Goal: Use online tool/utility: Utilize a website feature to perform a specific function

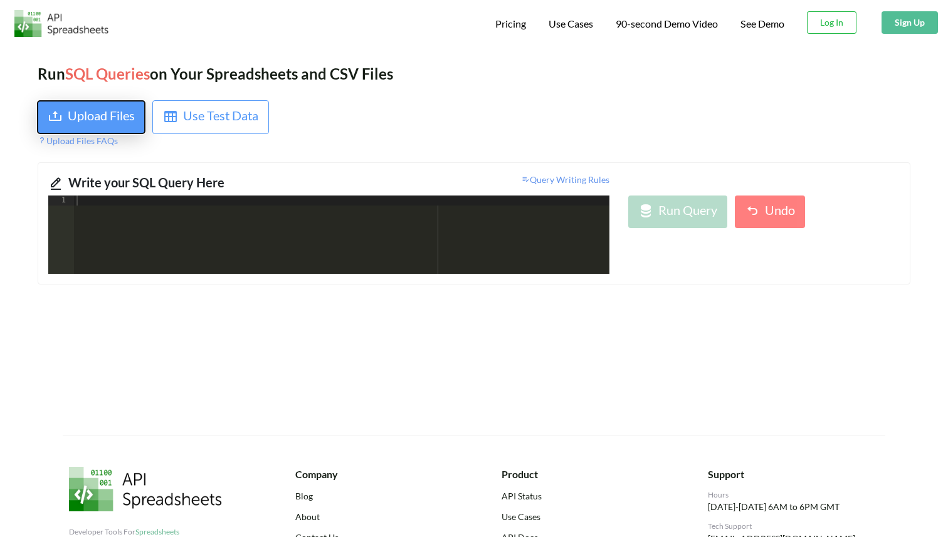
click at [105, 118] on div "Upload Files" at bounding box center [101, 117] width 67 height 23
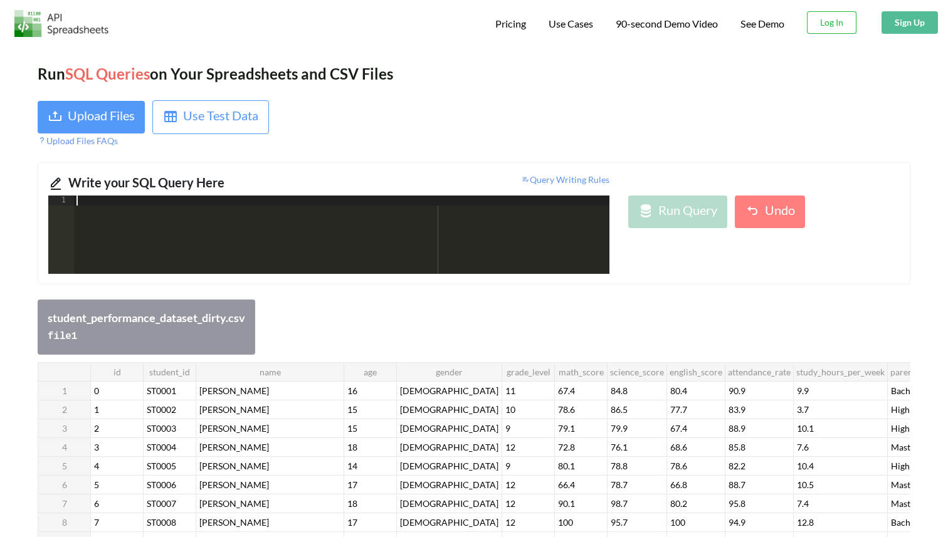
click at [337, 214] on div at bounding box center [341, 245] width 535 height 98
click at [97, 118] on div "Upload Files" at bounding box center [101, 117] width 67 height 23
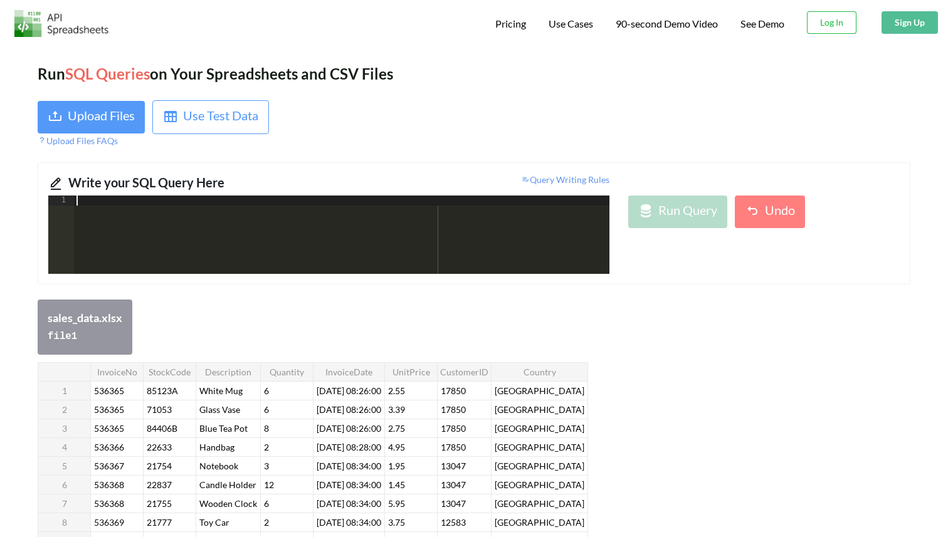
click at [285, 203] on div at bounding box center [341, 245] width 535 height 98
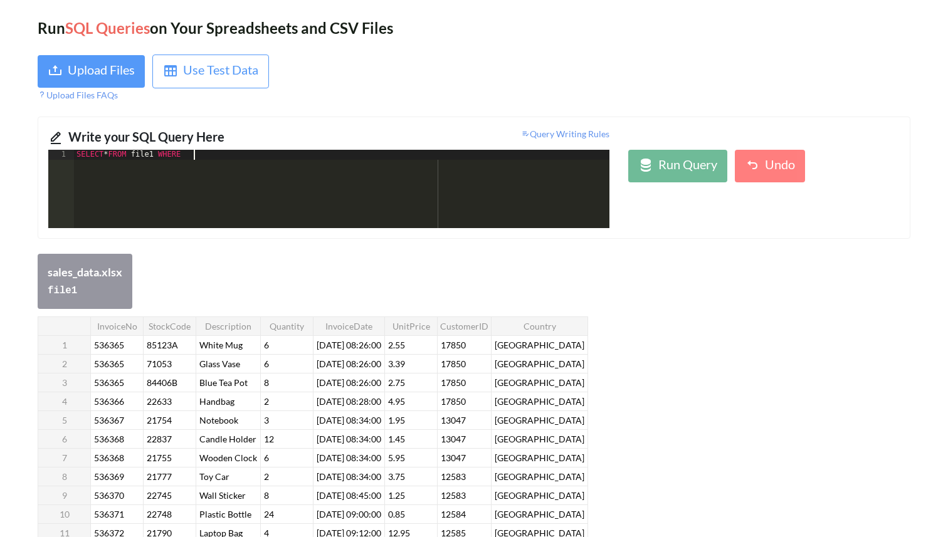
scroll to position [45, 0]
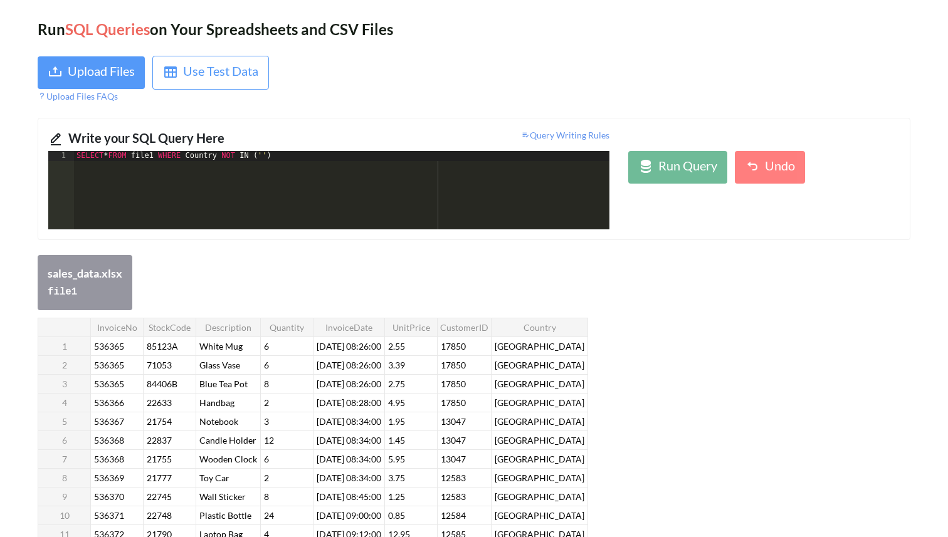
click at [529, 349] on div "InvoiceNo StockCode Description Quantity InvoiceDate UnitPrice CustomerID Count…" at bounding box center [313, 516] width 550 height 396
click at [529, 349] on div at bounding box center [543, 346] width 70 height 19
drag, startPoint x: 511, startPoint y: 345, endPoint x: 577, endPoint y: 352, distance: 66.8
click at [577, 352] on div "InvoiceNo StockCode Description Quantity InvoiceDate UnitPrice CustomerID Count…" at bounding box center [313, 516] width 550 height 396
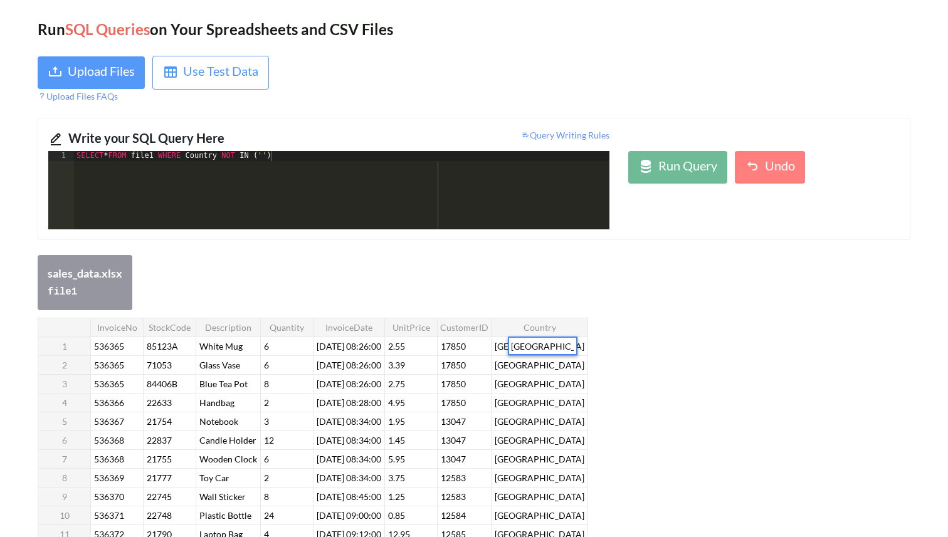
click at [271, 157] on div "SELECT * FROM file1 WHERE Country NOT IN ( '' )" at bounding box center [341, 200] width 535 height 98
paste textarea
drag, startPoint x: 340, startPoint y: 158, endPoint x: 340, endPoint y: 172, distance: 13.8
click at [340, 158] on div "SELECT * FROM file1 WHERE Country NOT IN ( '[GEOGRAPHIC_DATA]' )" at bounding box center [341, 200] width 535 height 98
click at [398, 156] on div "SELECT * FROM file1 WHERE Country NOT IN ( '[GEOGRAPHIC_DATA]' , '[GEOGRAPHIC_D…" at bounding box center [341, 200] width 535 height 98
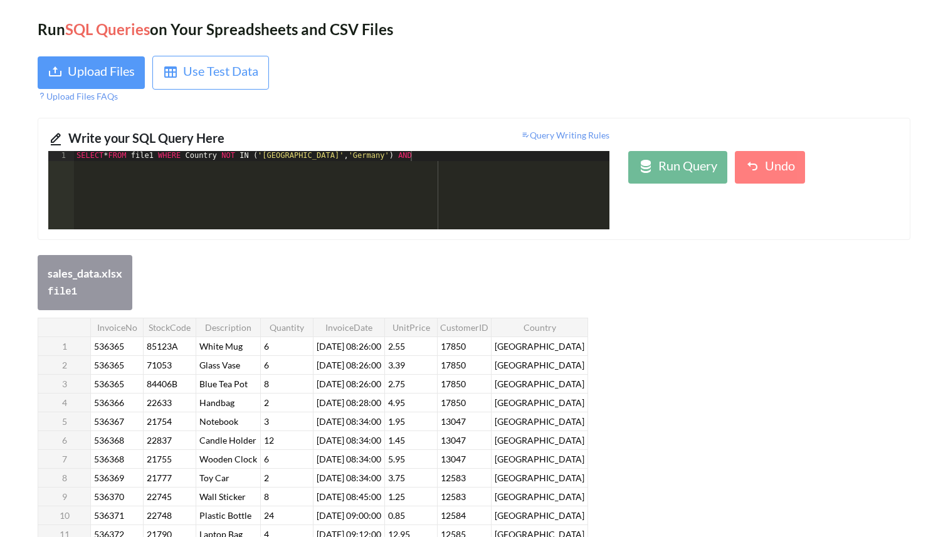
click at [414, 324] on th "UnitPrice" at bounding box center [411, 327] width 53 height 19
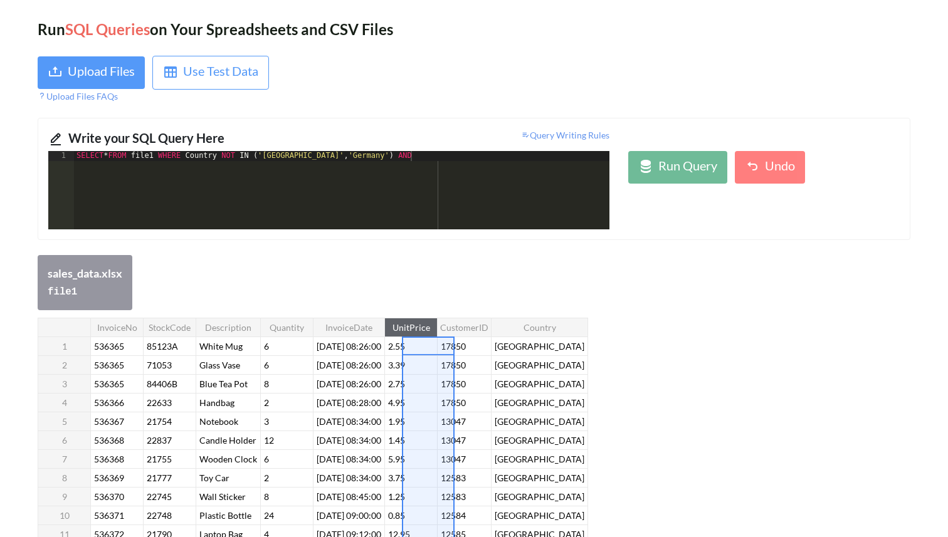
click at [414, 324] on th "UnitPrice" at bounding box center [411, 327] width 53 height 19
drag, startPoint x: 410, startPoint y: 328, endPoint x: 448, endPoint y: 328, distance: 37.6
click at [438, 328] on th "UnitPrice" at bounding box center [411, 327] width 53 height 19
click at [411, 151] on div "SELECT * FROM file1 WHERE Country NOT IN ( '[GEOGRAPHIC_DATA]' , '[GEOGRAPHIC_D…" at bounding box center [341, 200] width 535 height 98
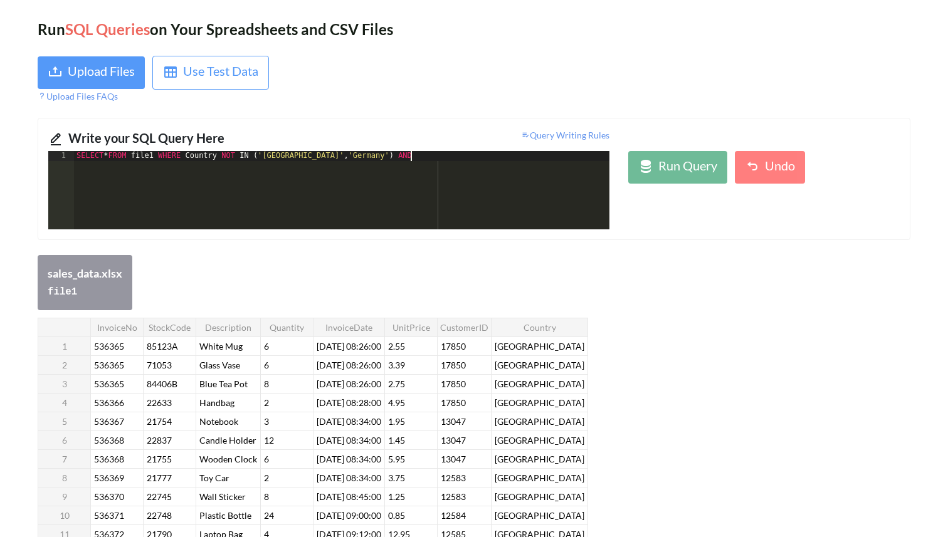
click at [412, 158] on div "SELECT * FROM file1 WHERE Country NOT IN ( '[GEOGRAPHIC_DATA]' , '[GEOGRAPHIC_D…" at bounding box center [341, 200] width 535 height 98
click at [196, 157] on div "SELECT * FROM file1 WHERE Country NOT IN ( '[GEOGRAPHIC_DATA]' , '[GEOGRAPHIC_D…" at bounding box center [341, 200] width 535 height 98
click at [191, 157] on div "SELECT * FROM file1 WHERE Country NOT IN ( '[GEOGRAPHIC_DATA]' , '[GEOGRAPHIC_D…" at bounding box center [341, 200] width 535 height 98
click at [192, 150] on div "Write your SQL Query Here" at bounding box center [193, 140] width 251 height 23
click at [195, 155] on div "SELECT * FROM file1 WHERE Country NOT IN ( '[GEOGRAPHIC_DATA]' , '[GEOGRAPHIC_D…" at bounding box center [341, 200] width 535 height 98
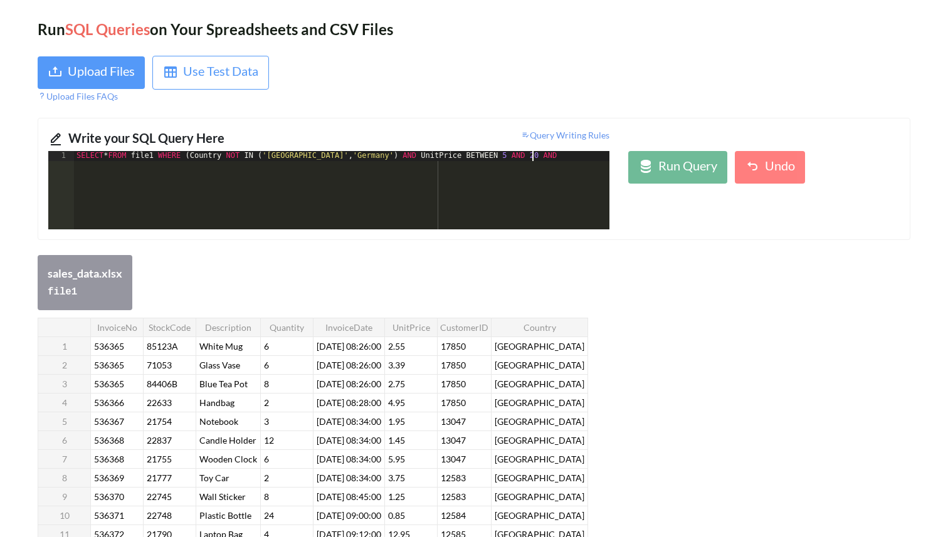
click at [533, 161] on div "SELECT * FROM file1 WHERE ( Country NOT IN ( '[GEOGRAPHIC_DATA]' , '[GEOGRAPHIC…" at bounding box center [341, 200] width 535 height 98
click at [575, 158] on div "SELECT * FROM file1 WHERE ( Country NOT IN ( '[GEOGRAPHIC_DATA]' , '[GEOGRAPHIC…" at bounding box center [341, 200] width 535 height 98
click at [659, 176] on div "Run Query" at bounding box center [687, 167] width 59 height 23
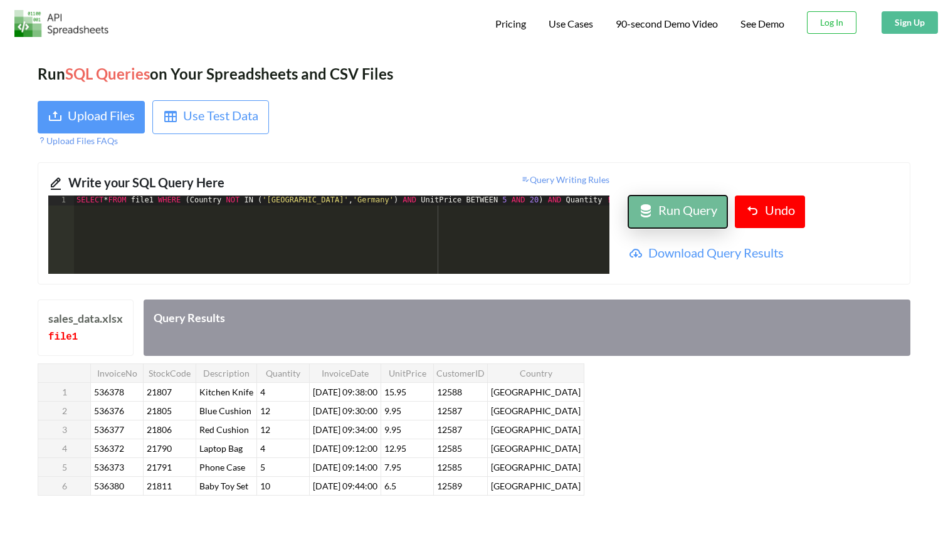
click at [663, 206] on div "Run Query" at bounding box center [687, 212] width 59 height 23
click at [166, 203] on div "SELECT * FROM file1 WHERE ( Country NOT IN ( '[GEOGRAPHIC_DATA]' , '[GEOGRAPHIC…" at bounding box center [435, 245] width 723 height 98
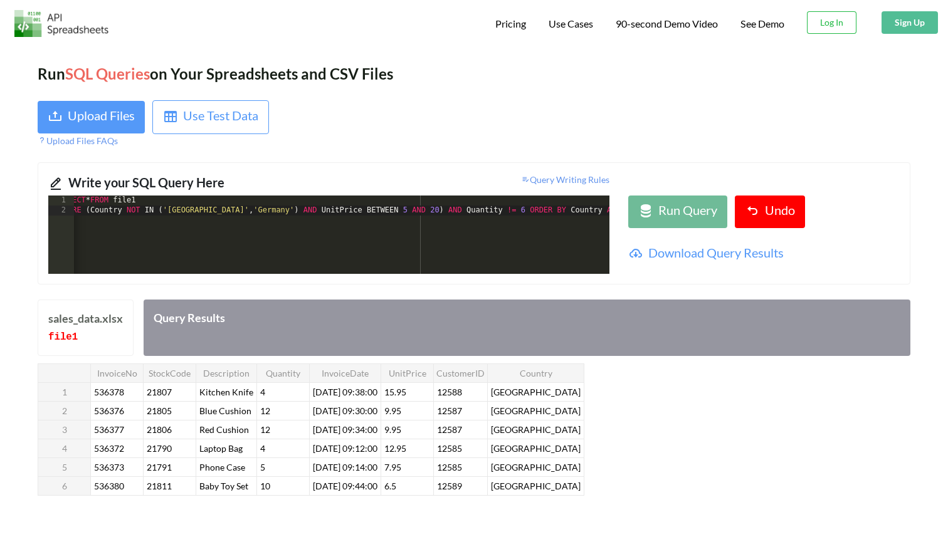
scroll to position [0, 18]
click at [448, 213] on div "SELECT * FROM file1 WHERE ( Country NOT IN ( '[GEOGRAPHIC_DATA]' , '[GEOGRAPHIC…" at bounding box center [372, 245] width 633 height 98
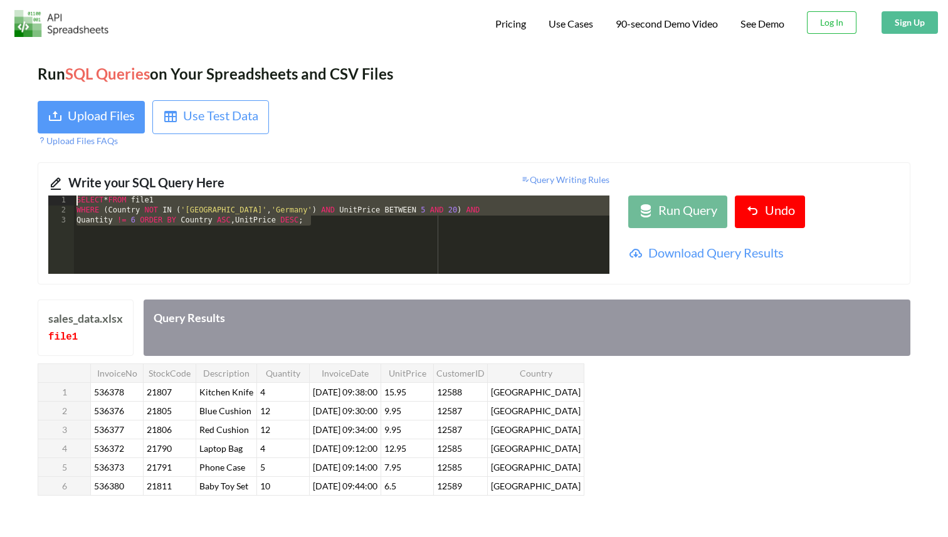
drag, startPoint x: 326, startPoint y: 224, endPoint x: 52, endPoint y: 194, distance: 275.6
click at [52, 194] on div "Write your SQL Query Here Query Writing Rules 1 2 3 SELECT * FROM file1 WHERE (…" at bounding box center [474, 223] width 873 height 122
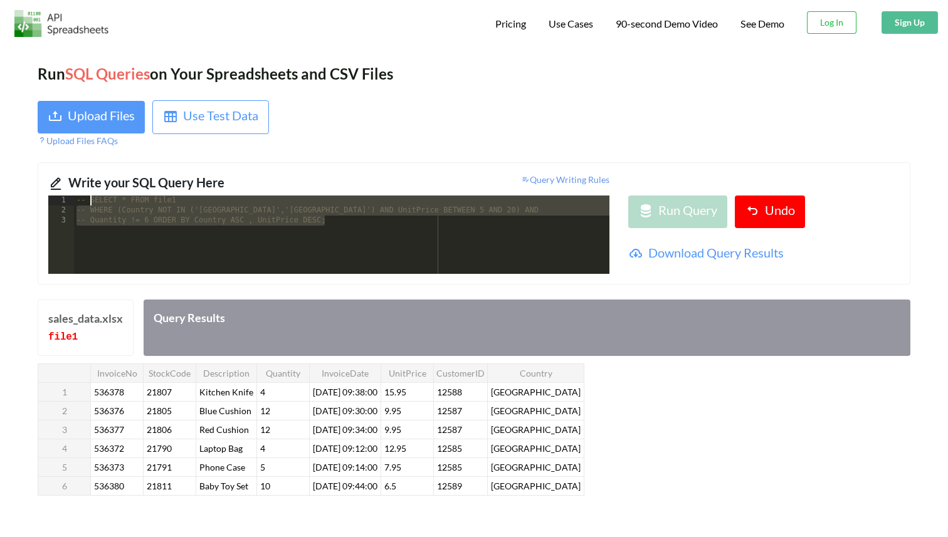
click at [344, 226] on div "-- SELECT * FROM file1 -- WHERE (Country NOT IN ('[GEOGRAPHIC_DATA]','[GEOGRAPH…" at bounding box center [341, 245] width 535 height 98
drag, startPoint x: 344, startPoint y: 223, endPoint x: 76, endPoint y: 189, distance: 269.2
click at [76, 189] on div "Write your SQL Query Here Query Writing Rules 1 2 3 4 5 6 -- SELECT * FROM file…" at bounding box center [474, 223] width 873 height 122
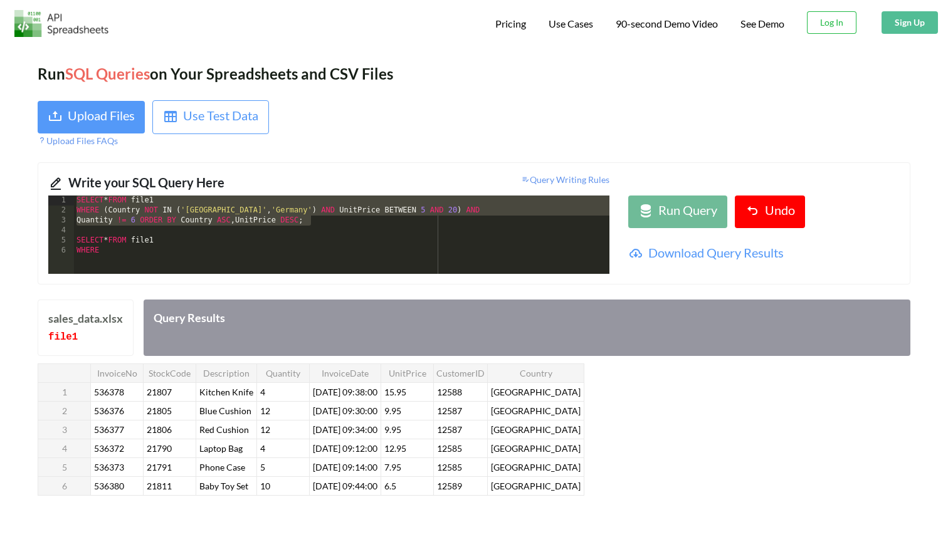
click at [353, 239] on div "SELECT * FROM file1 WHERE ( Country NOT IN ( '[GEOGRAPHIC_DATA]' , '[GEOGRAPHIC…" at bounding box center [341, 245] width 535 height 98
drag, startPoint x: 337, startPoint y: 226, endPoint x: 76, endPoint y: 202, distance: 261.3
click at [76, 202] on div "SELECT * FROM file1 WHERE ( Country NOT IN ( '[GEOGRAPHIC_DATA]' , '[GEOGRAPHIC…" at bounding box center [341, 245] width 535 height 98
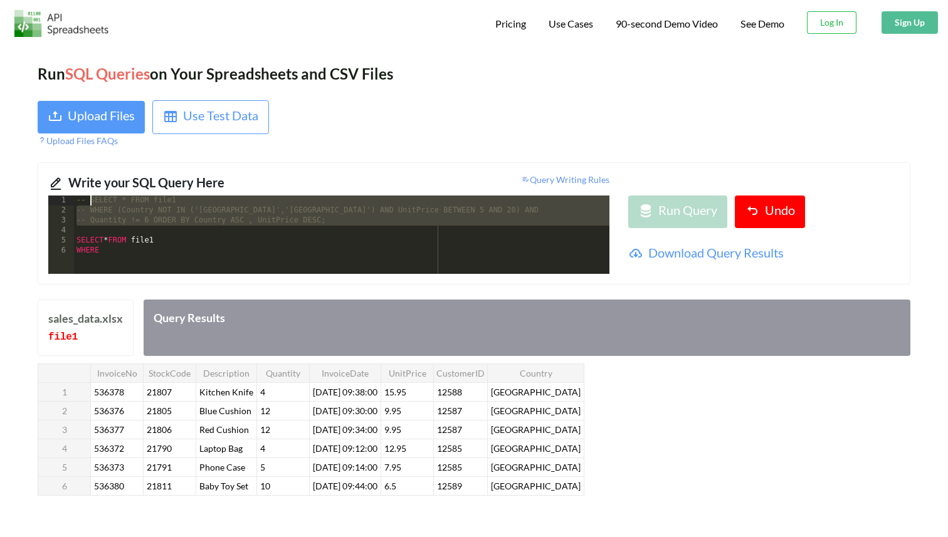
click at [185, 251] on div "-- SELECT * FROM file1 -- WHERE (Country NOT IN ('[GEOGRAPHIC_DATA]','[GEOGRAPH…" at bounding box center [341, 245] width 535 height 98
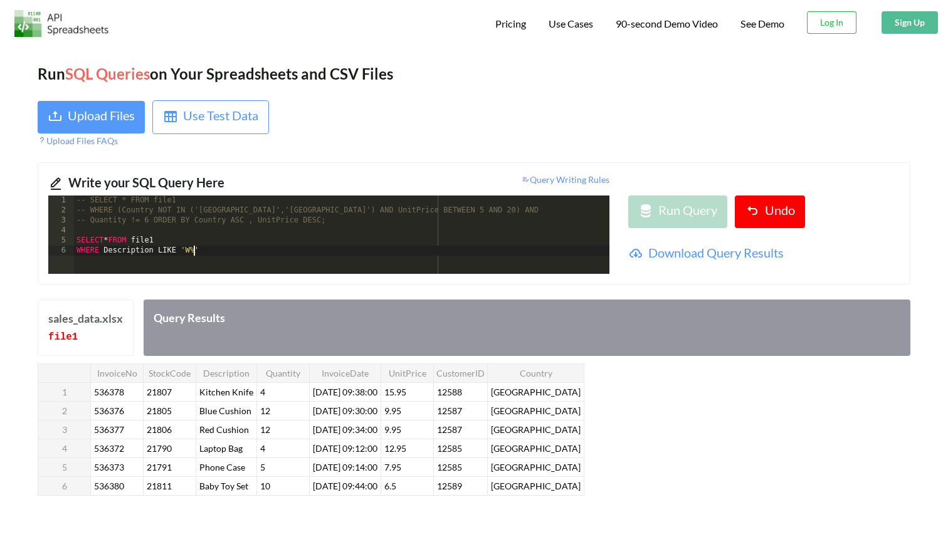
click at [329, 248] on div "-- SELECT * FROM file1 -- WHERE (Country NOT IN ('[GEOGRAPHIC_DATA]','[GEOGRAPH…" at bounding box center [341, 245] width 535 height 98
click at [266, 263] on div "-- SELECT * FROM file1 -- WHERE (Country NOT IN ('[GEOGRAPHIC_DATA]','[GEOGRAPH…" at bounding box center [341, 245] width 535 height 98
click at [265, 261] on div "-- SELECT * FROM file1 -- WHERE (Country NOT IN ('[GEOGRAPHIC_DATA]','[GEOGRAPH…" at bounding box center [341, 245] width 535 height 98
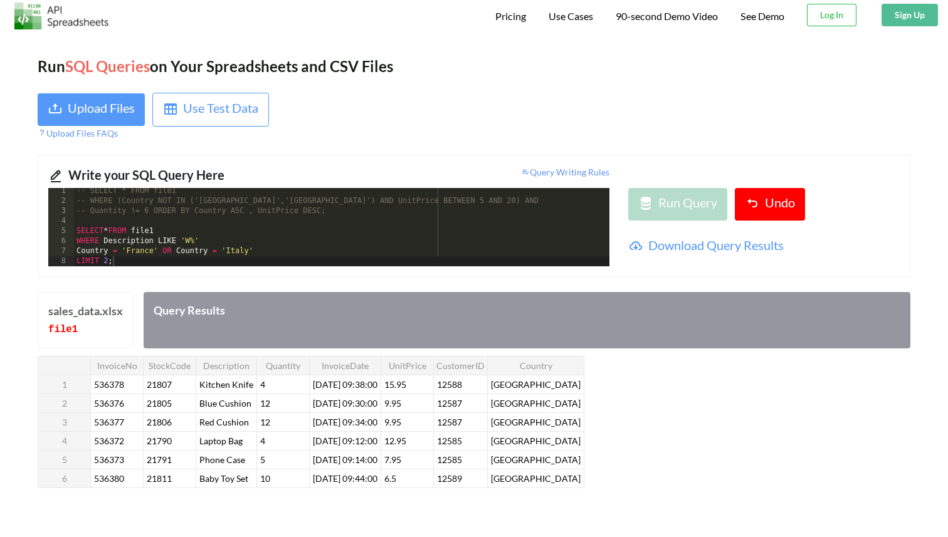
scroll to position [0, 0]
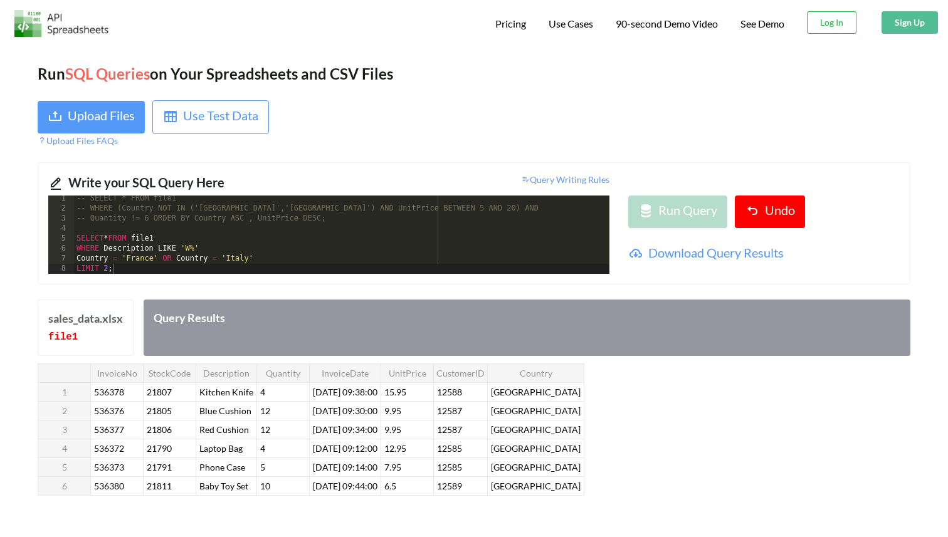
click at [290, 262] on div "-- SELECT * FROM file1 -- WHERE (Country NOT IN ('[GEOGRAPHIC_DATA]','[GEOGRAPH…" at bounding box center [341, 243] width 535 height 98
click at [197, 269] on div "-- SELECT * FROM file1 -- WHERE (Country NOT IN ('[GEOGRAPHIC_DATA]','[GEOGRAPH…" at bounding box center [341, 243] width 535 height 98
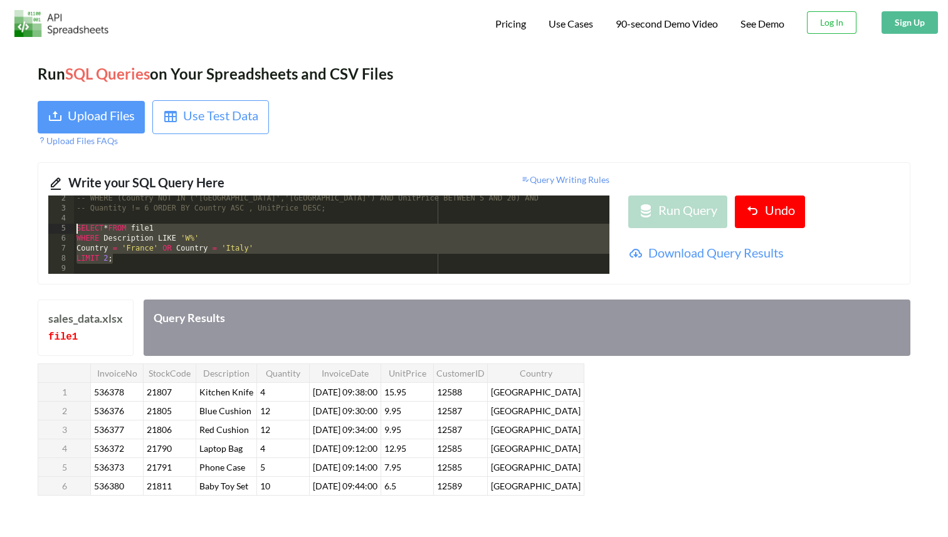
drag, startPoint x: 122, startPoint y: 263, endPoint x: 65, endPoint y: 228, distance: 67.9
click at [65, 228] on div "2 3 4 5 6 7 8 9 -- WHERE (Country NOT IN ('[GEOGRAPHIC_DATA]','[GEOGRAPHIC_DATA…" at bounding box center [328, 235] width 561 height 78
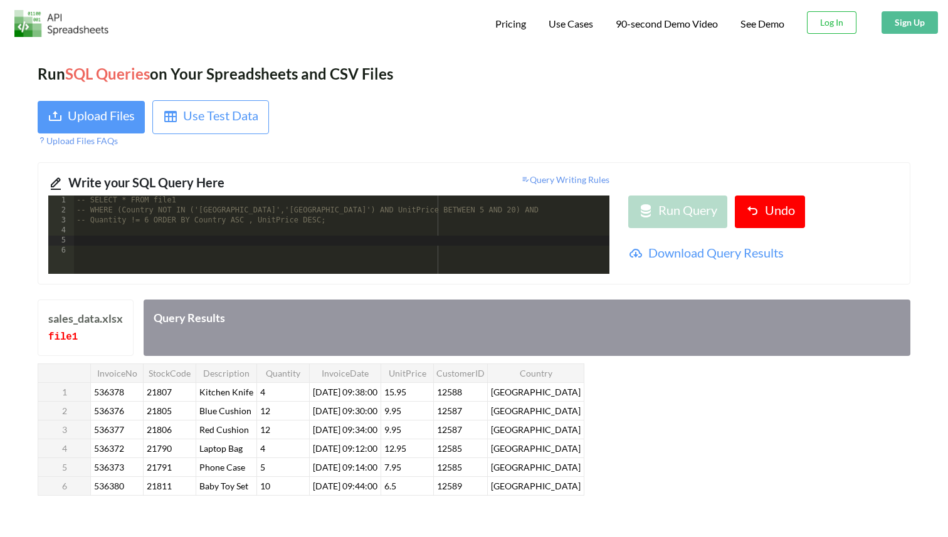
click at [76, 199] on div "-- SELECT * FROM file1 -- WHERE (Country NOT IN ('[GEOGRAPHIC_DATA]','[GEOGRAPH…" at bounding box center [341, 245] width 535 height 98
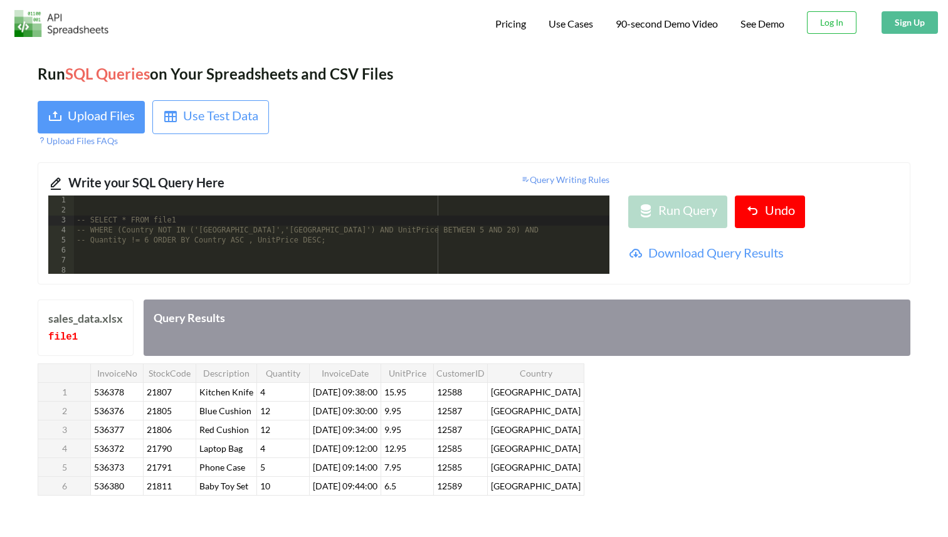
click at [93, 205] on div "-- SELECT * FROM file1 -- WHERE (Country NOT IN ('[GEOGRAPHIC_DATA]','[GEOGRAPH…" at bounding box center [341, 245] width 535 height 98
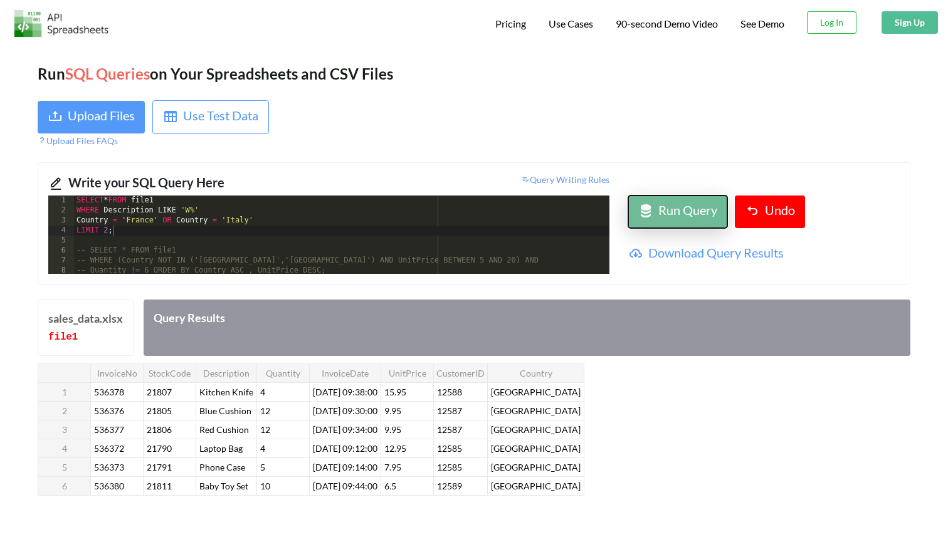
click at [676, 207] on div "Run Query" at bounding box center [687, 212] width 59 height 23
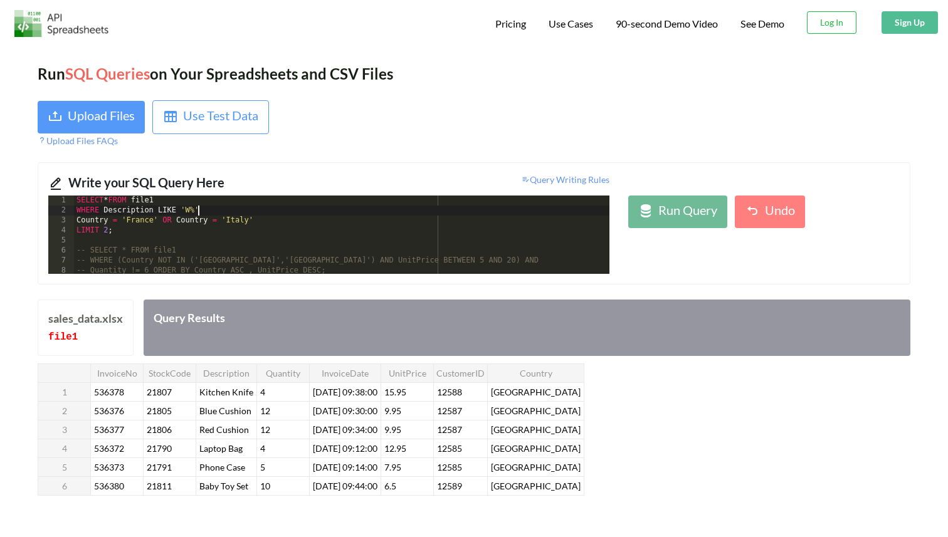
click at [214, 214] on div "SELECT * FROM file1 WHERE Description LIKE 'W%' Country = '[GEOGRAPHIC_DATA]' O…" at bounding box center [341, 245] width 535 height 98
click at [687, 212] on div "Run Query" at bounding box center [687, 212] width 59 height 23
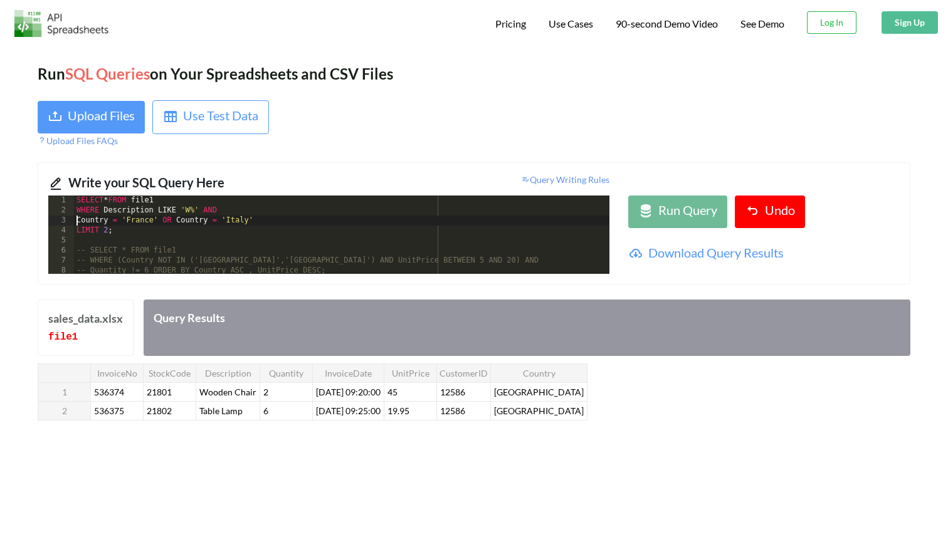
click at [76, 220] on div "SELECT * FROM file1 WHERE Description LIKE 'W%' AND Country = '[GEOGRAPHIC_DATA…" at bounding box center [341, 245] width 535 height 98
click at [281, 215] on div "SELECT * FROM file1 WHERE Description LIKE 'W%' AND ( Country = '[GEOGRAPHIC_DA…" at bounding box center [341, 245] width 535 height 98
click at [276, 221] on div "SELECT * FROM file1 WHERE Description LIKE 'W%' AND ( Country = '[GEOGRAPHIC_DA…" at bounding box center [341, 245] width 535 height 98
click at [697, 206] on div "Run Query" at bounding box center [687, 212] width 59 height 23
